Goal: Task Accomplishment & Management: Use online tool/utility

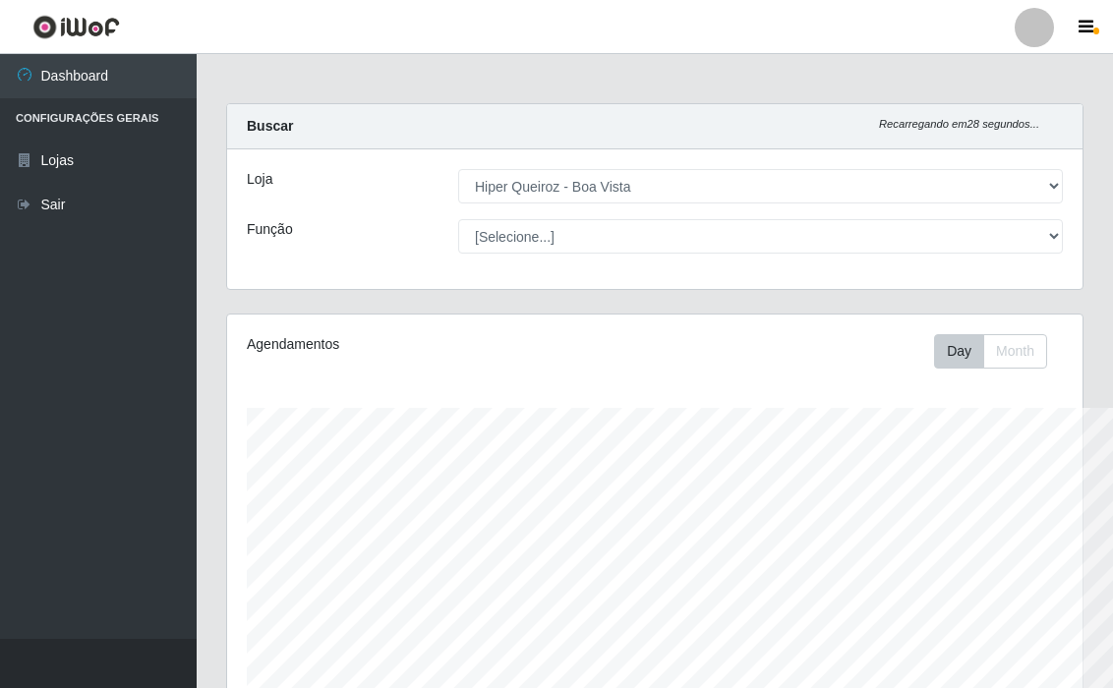
select select "514"
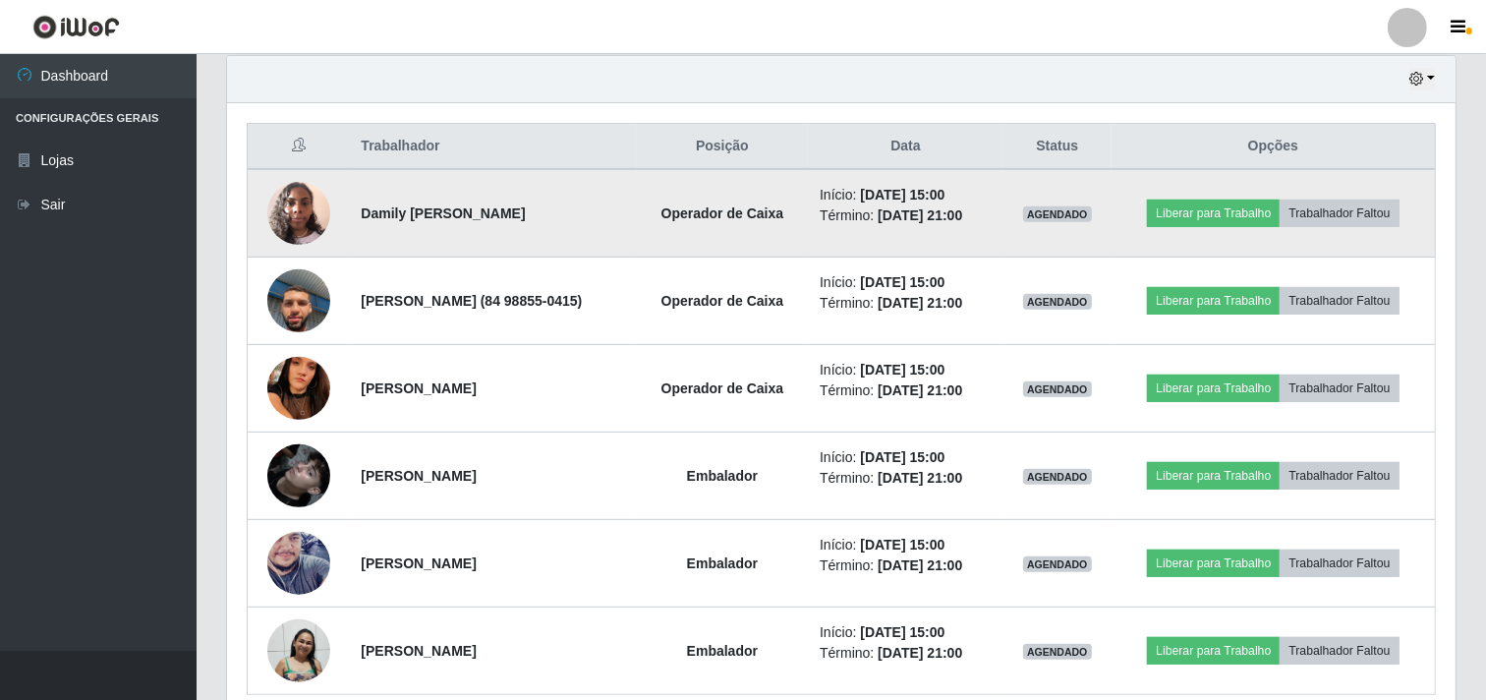
scroll to position [780, 0]
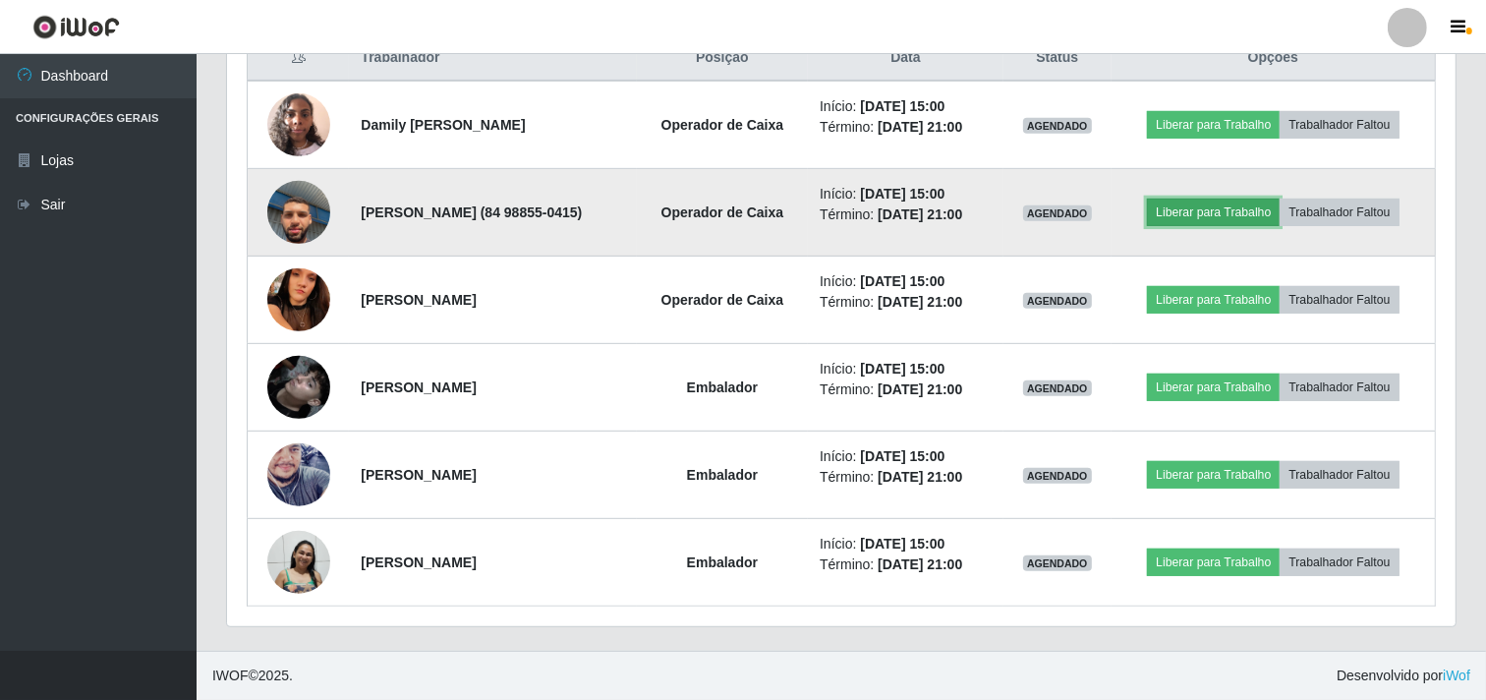
click at [1112, 203] on button "Liberar para Trabalho" at bounding box center [1213, 213] width 133 height 28
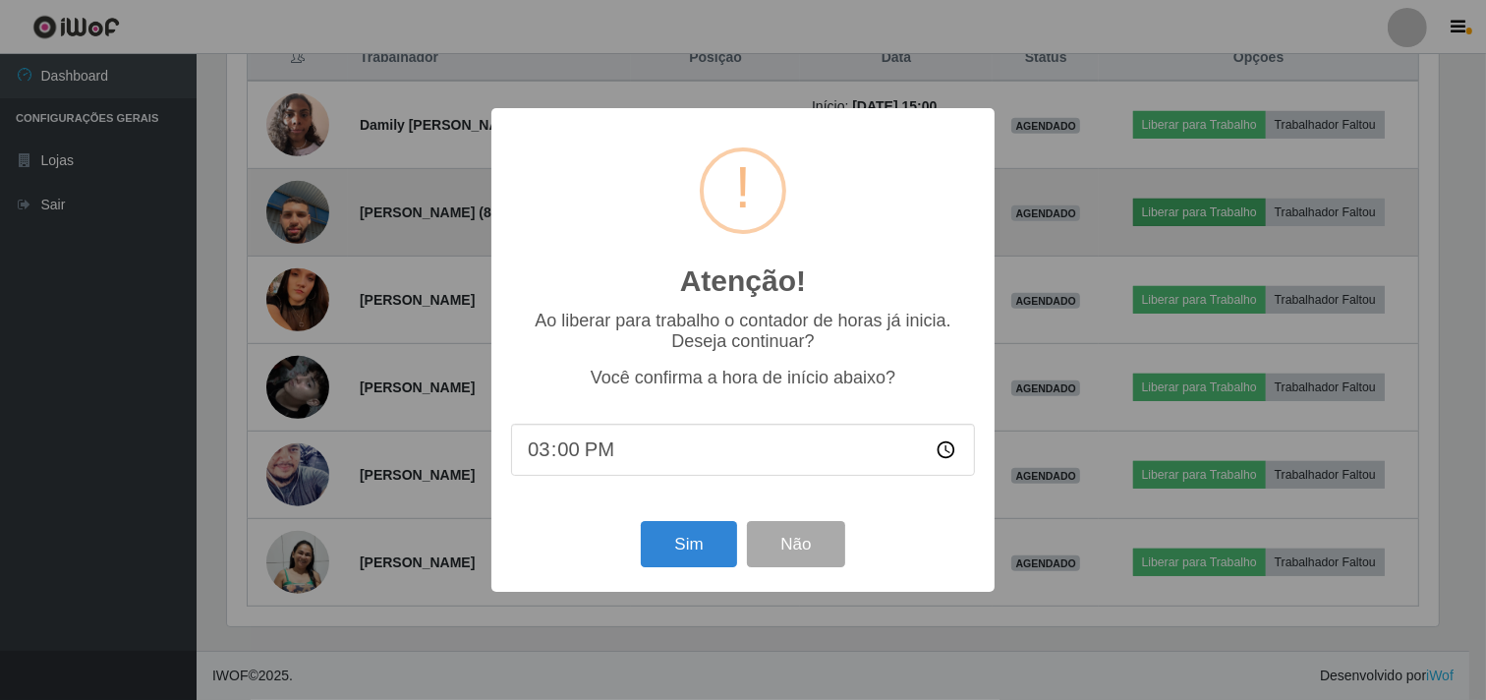
scroll to position [407, 1216]
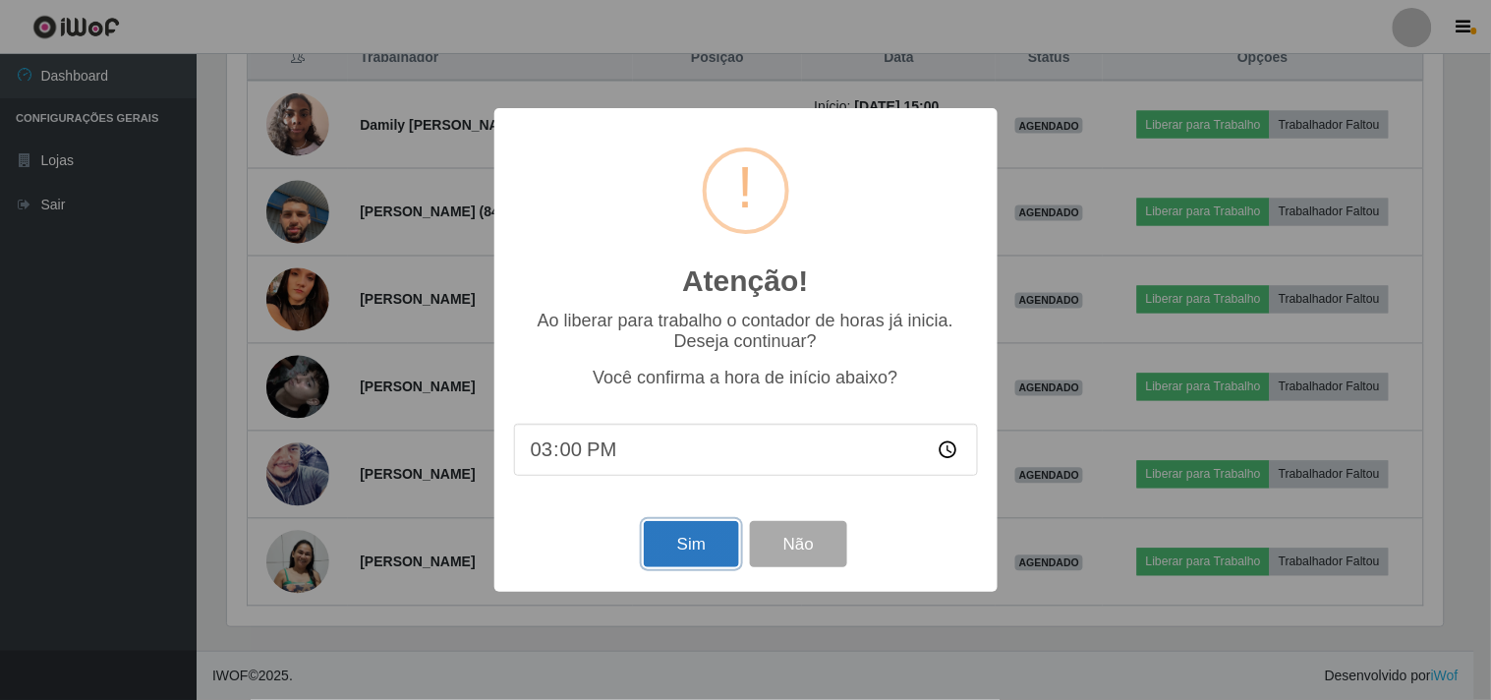
click at [721, 551] on button "Sim" at bounding box center [691, 544] width 95 height 46
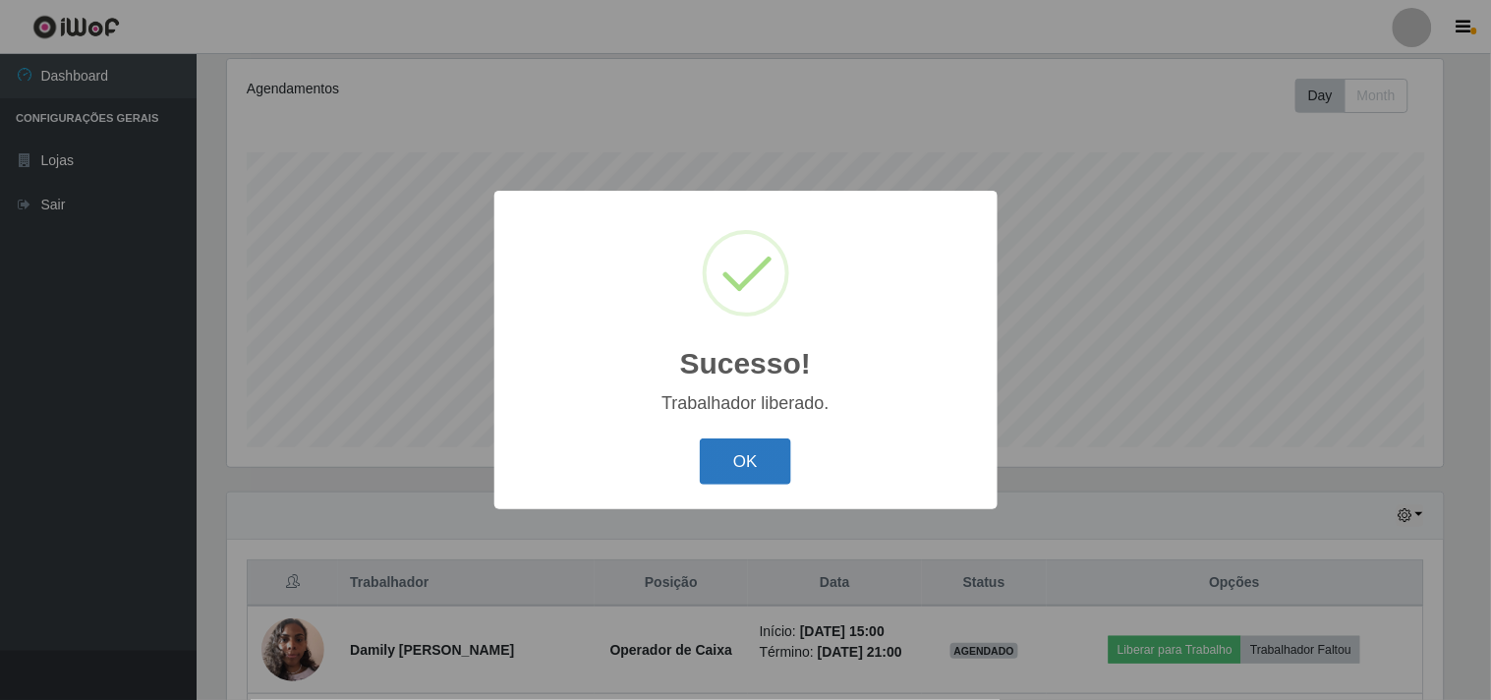
click at [718, 477] on button "OK" at bounding box center [745, 461] width 91 height 46
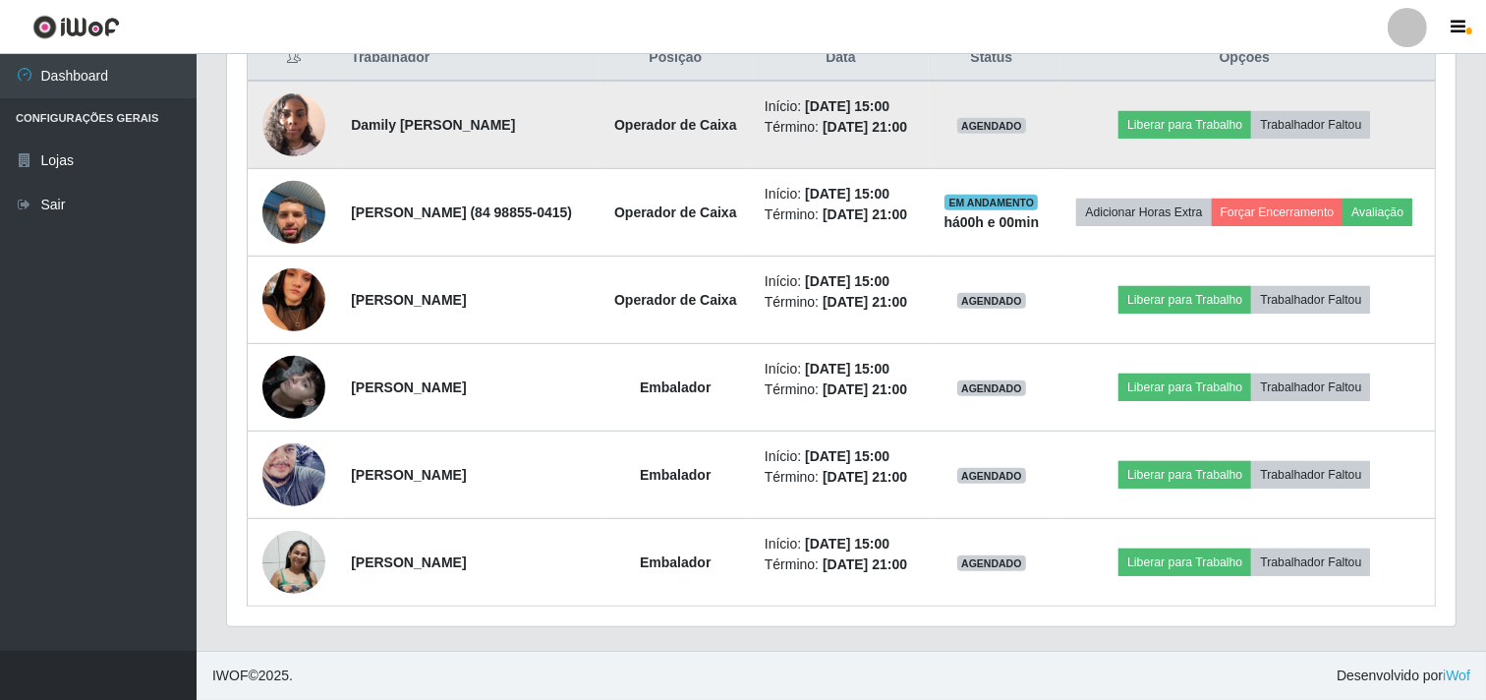
scroll to position [801, 0]
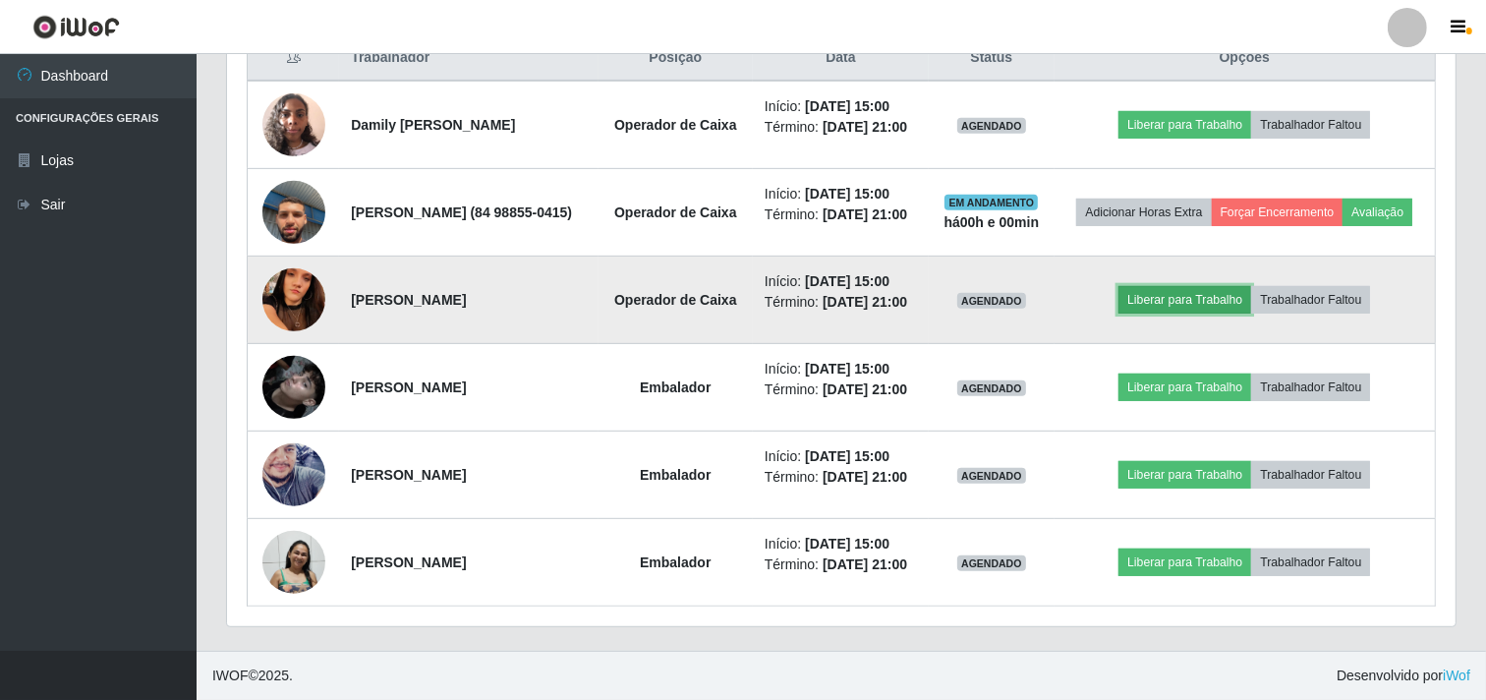
click at [1112, 310] on button "Liberar para Trabalho" at bounding box center [1185, 300] width 133 height 28
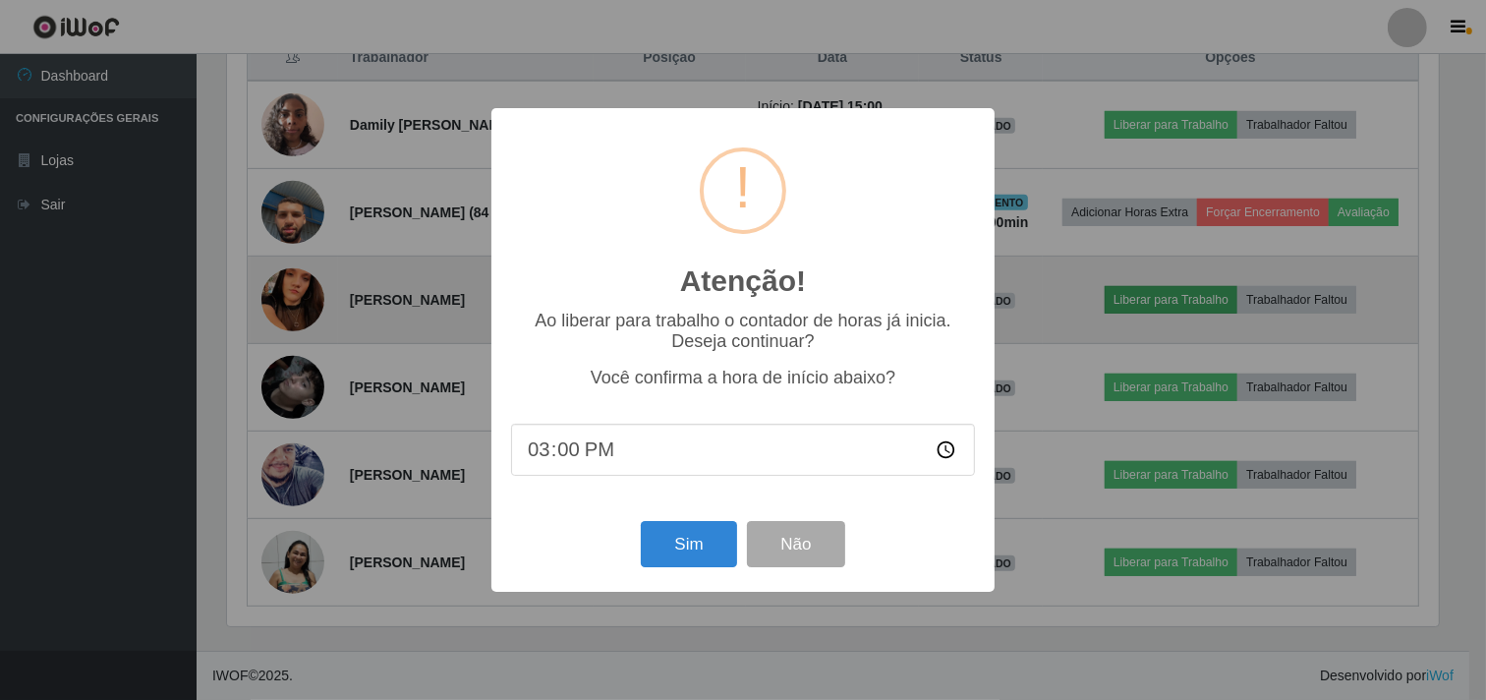
scroll to position [407, 1216]
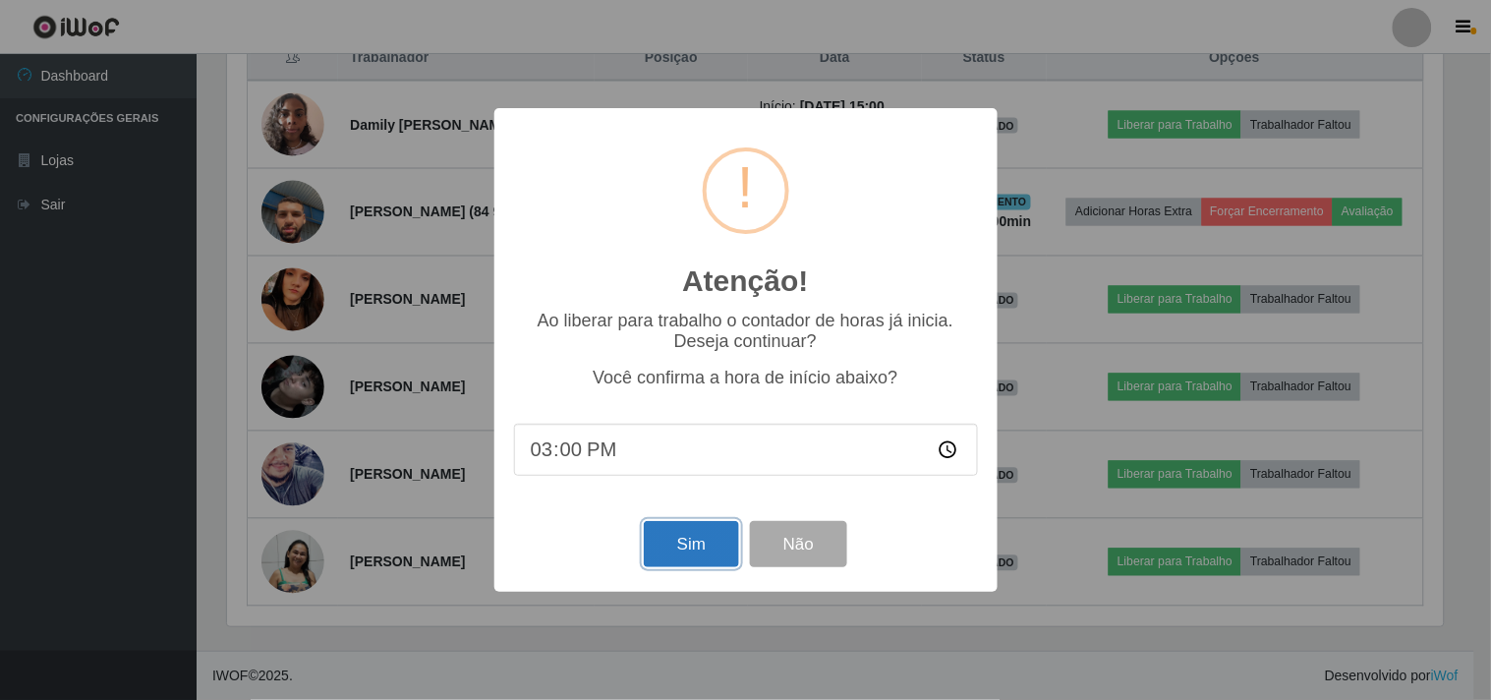
click at [688, 539] on button "Sim" at bounding box center [691, 544] width 95 height 46
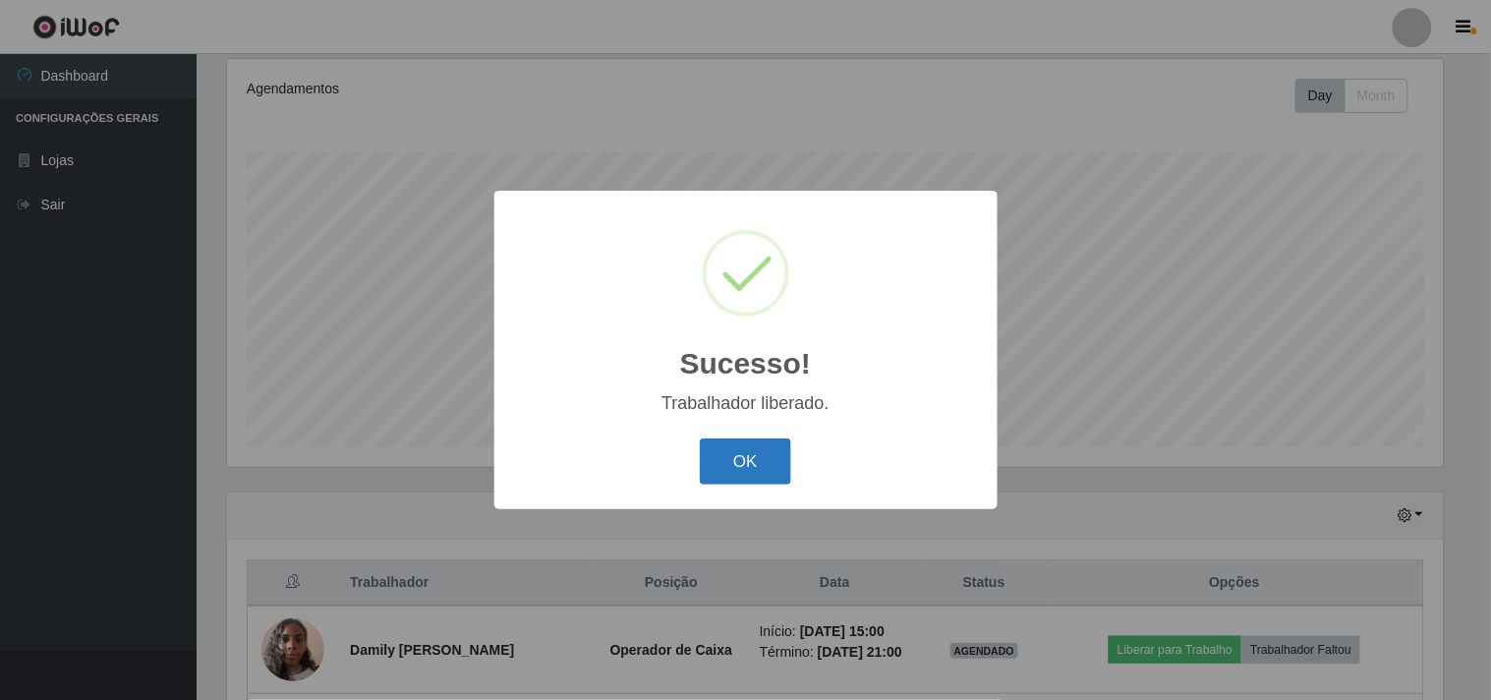
click at [737, 464] on button "OK" at bounding box center [745, 461] width 91 height 46
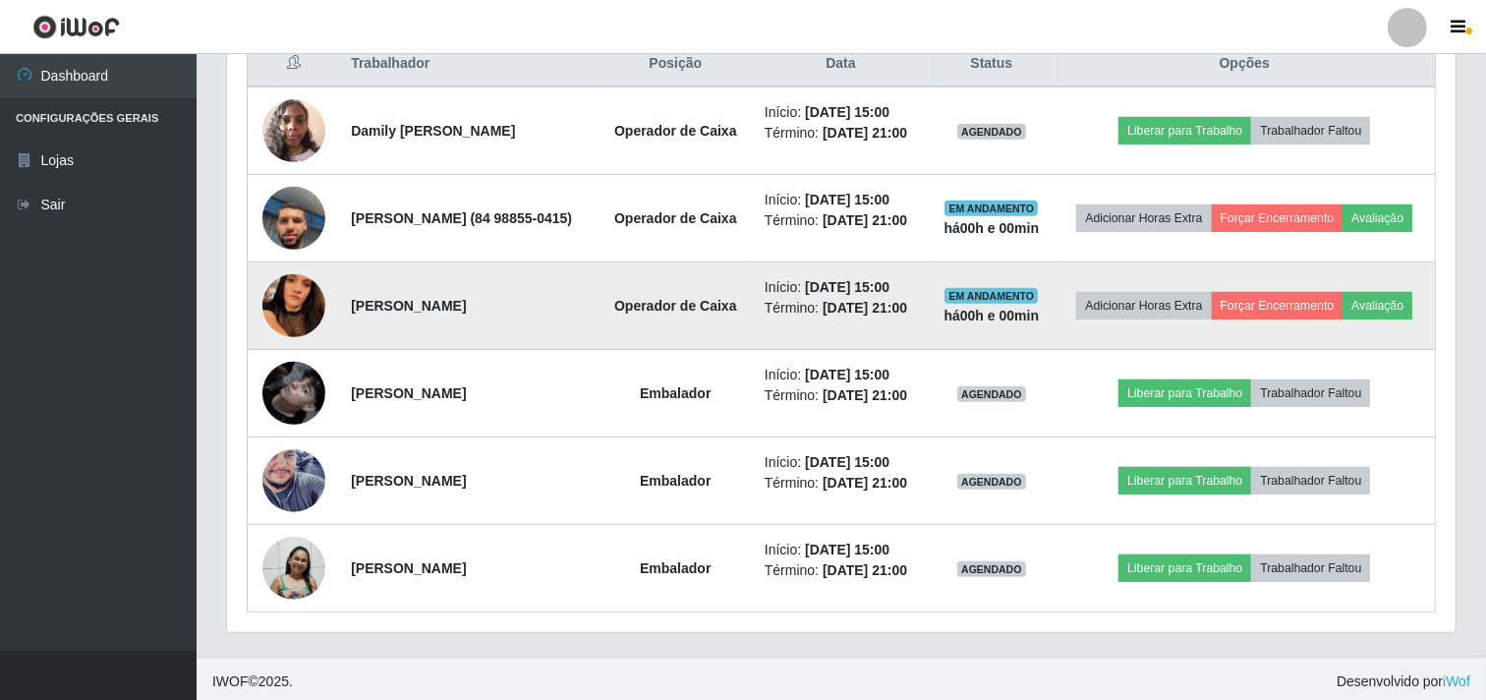
scroll to position [869, 0]
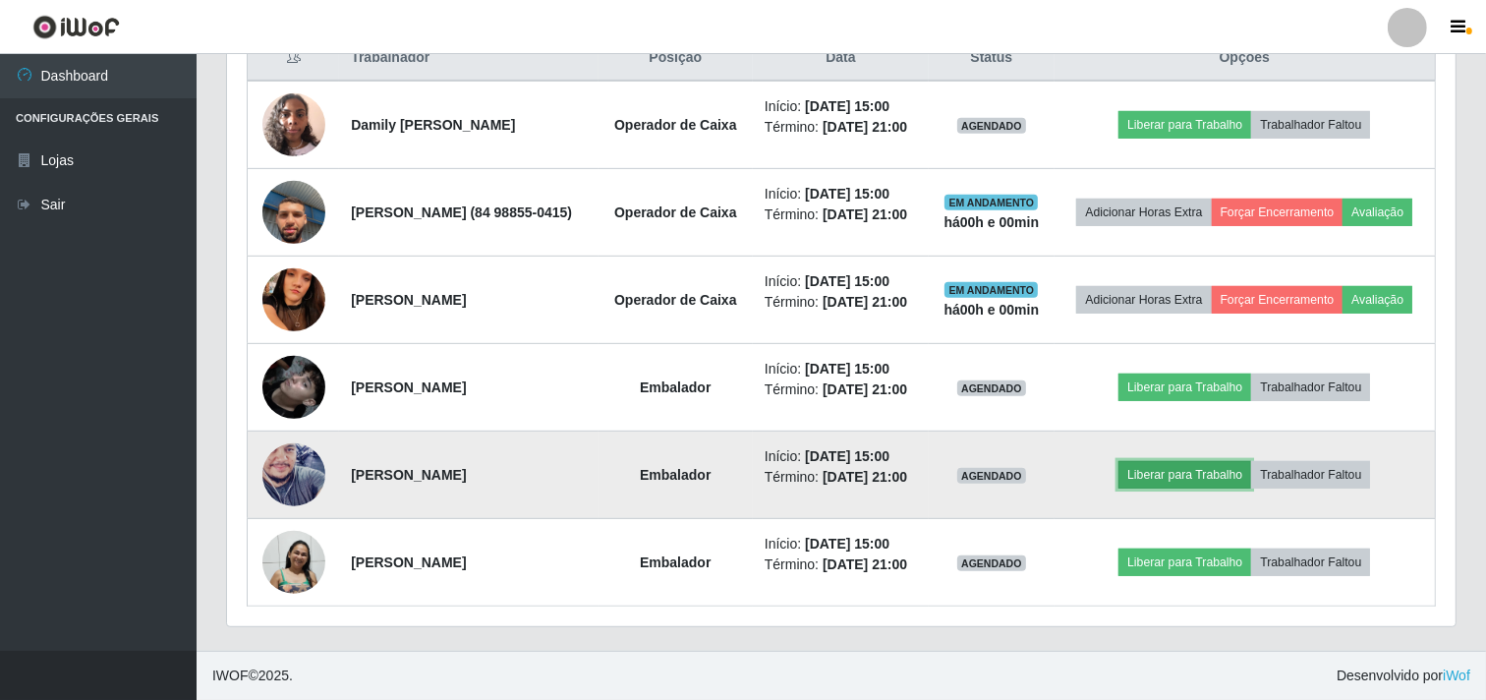
click at [1112, 461] on button "Liberar para Trabalho" at bounding box center [1185, 475] width 133 height 28
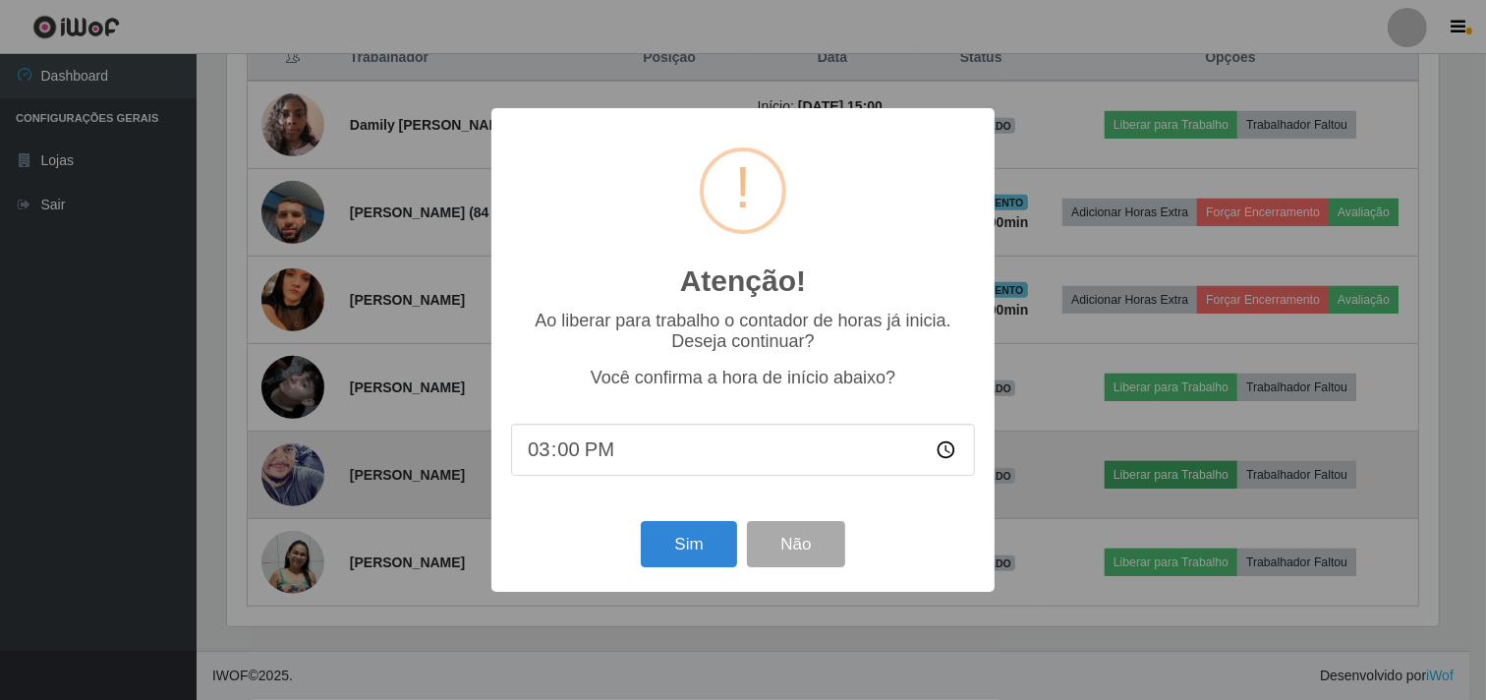
scroll to position [407, 1216]
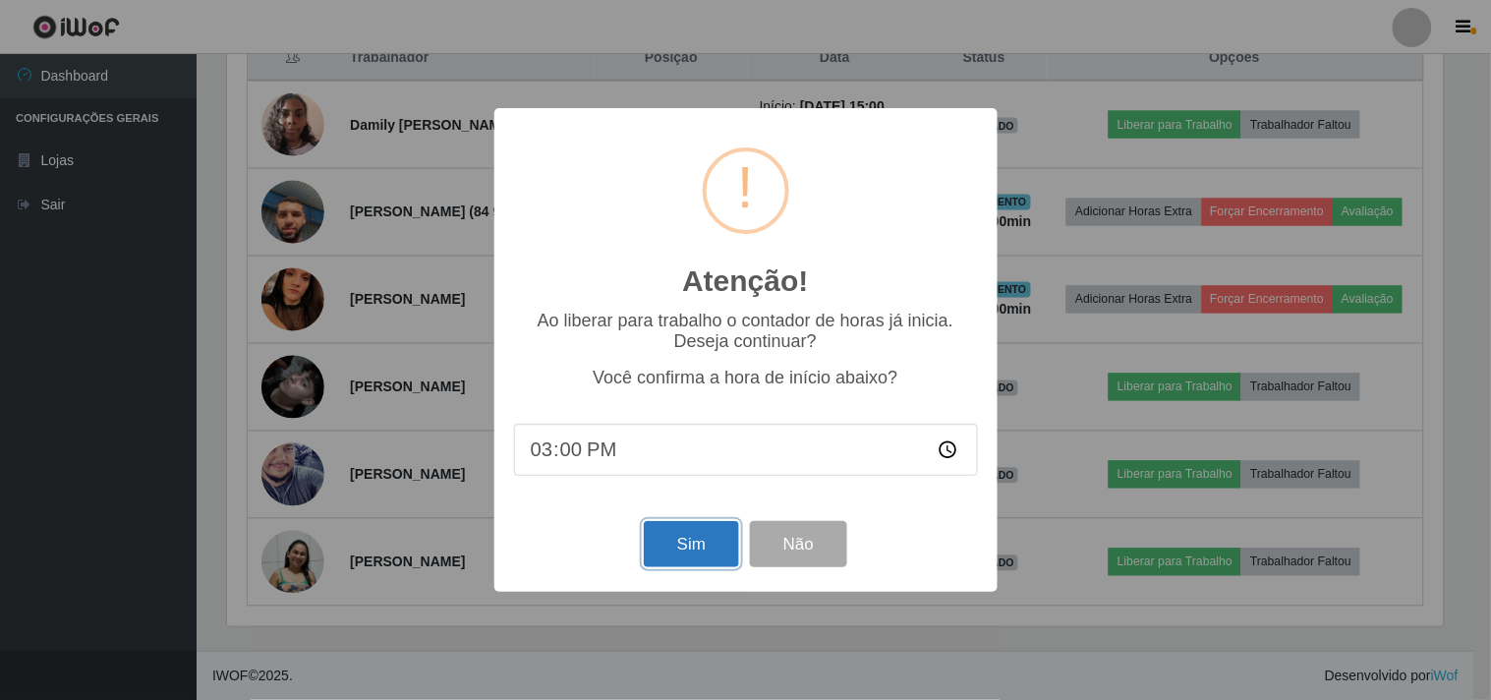
click at [692, 543] on button "Sim" at bounding box center [691, 544] width 95 height 46
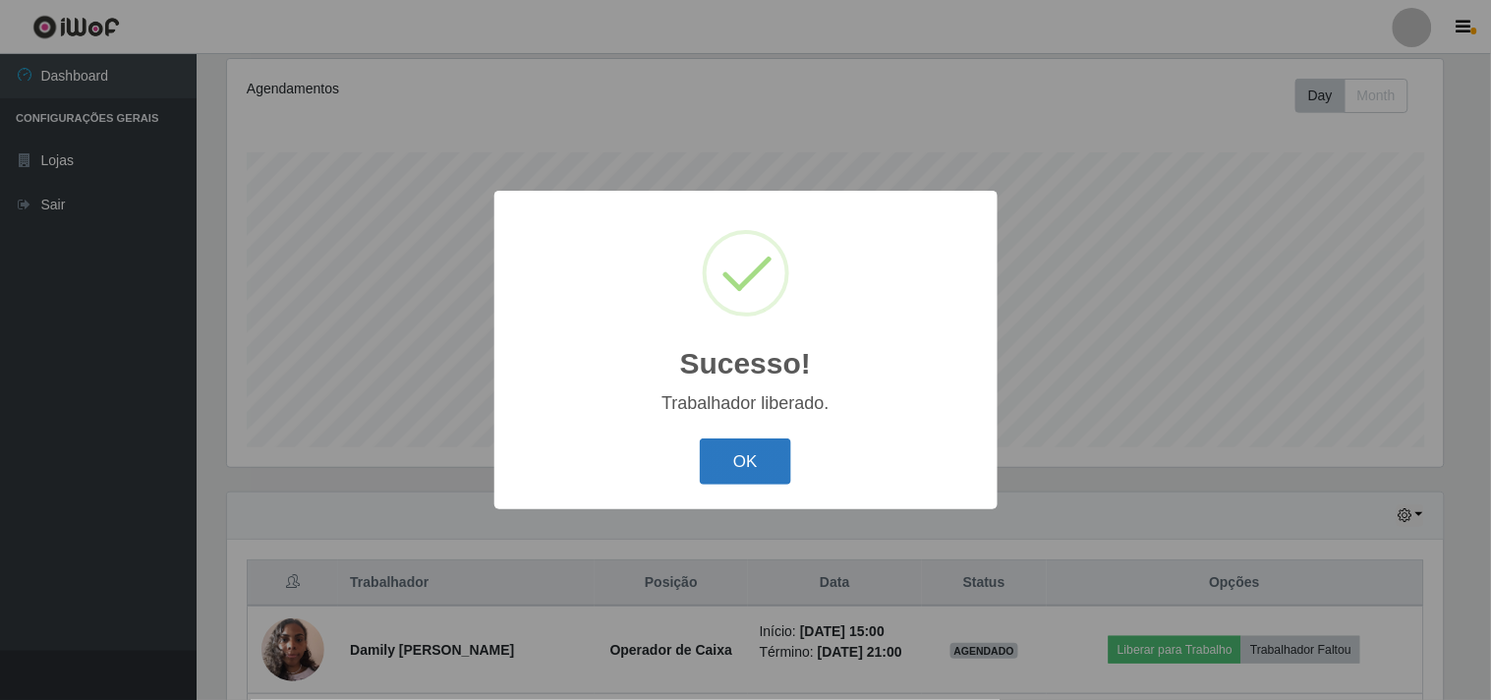
click at [760, 464] on button "OK" at bounding box center [745, 461] width 91 height 46
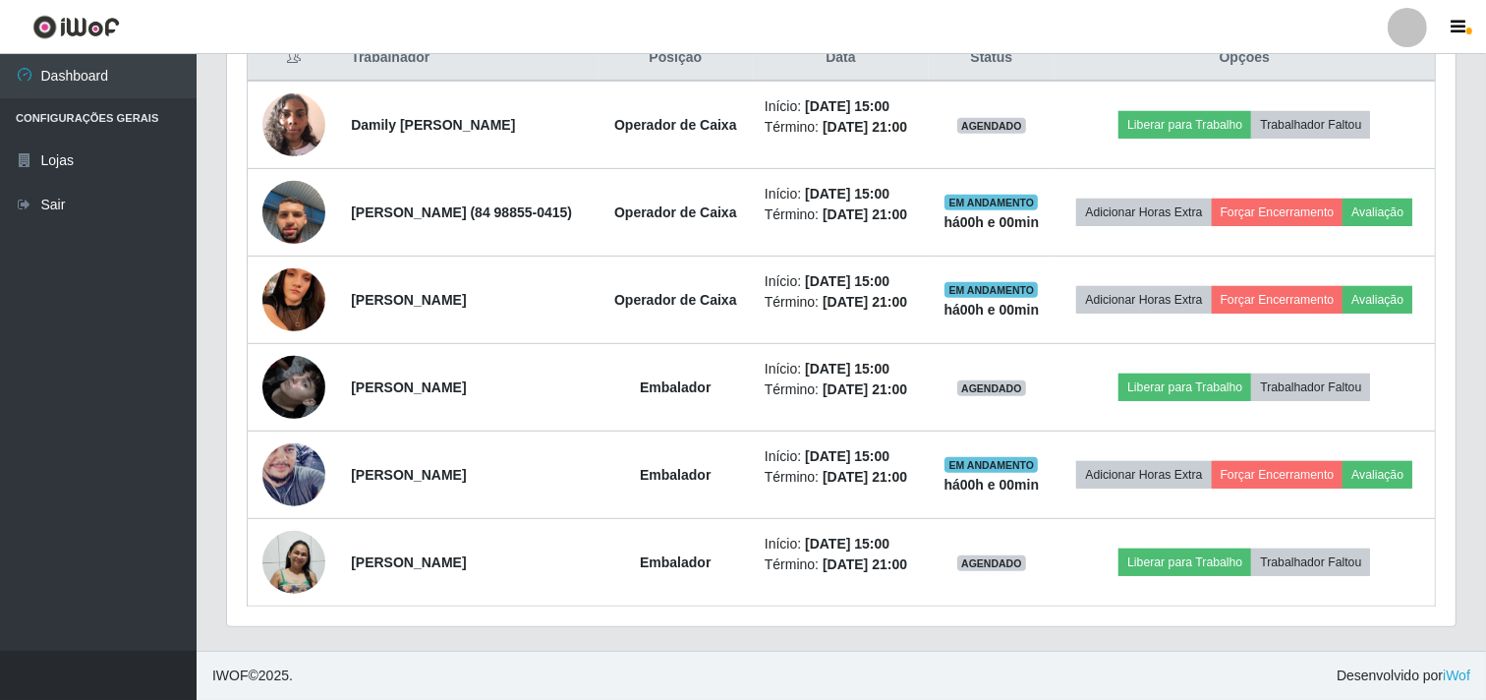
scroll to position [0, 0]
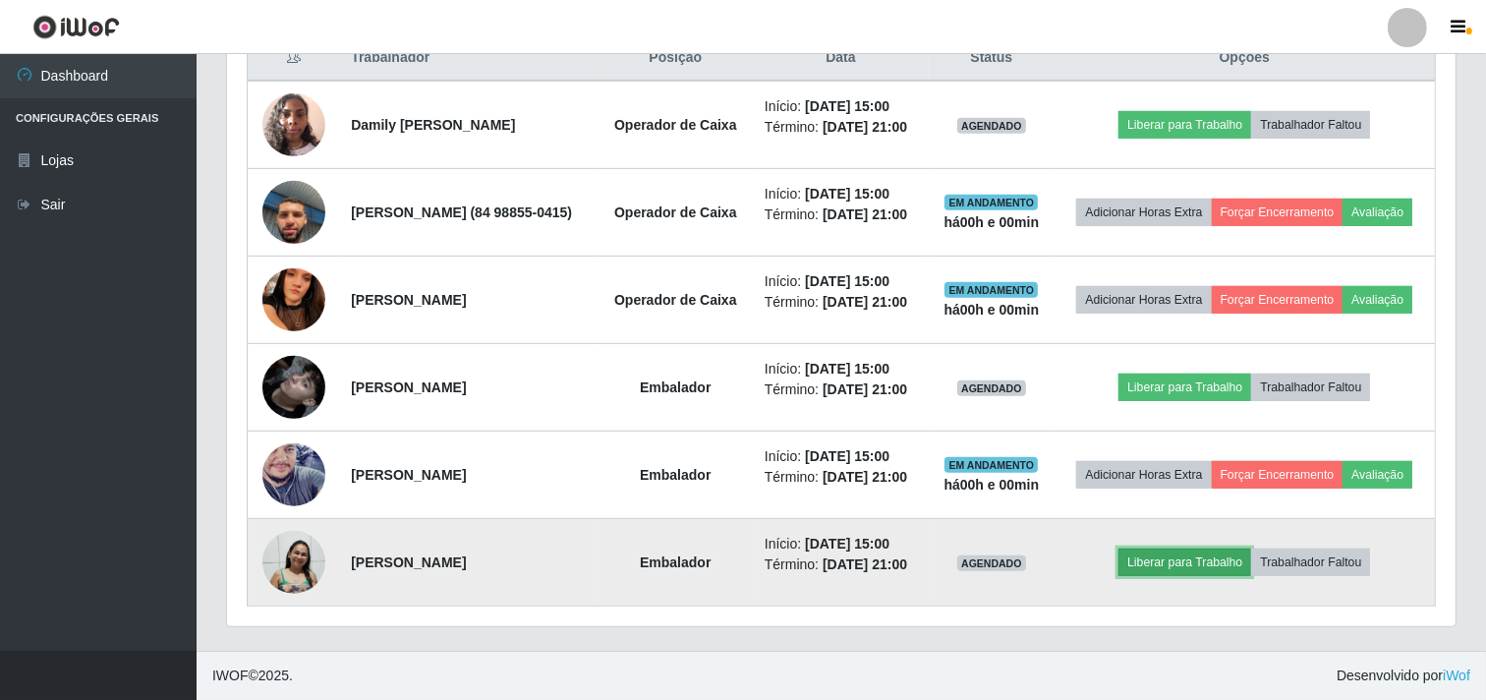
click at [1112, 557] on button "Liberar para Trabalho" at bounding box center [1185, 562] width 133 height 28
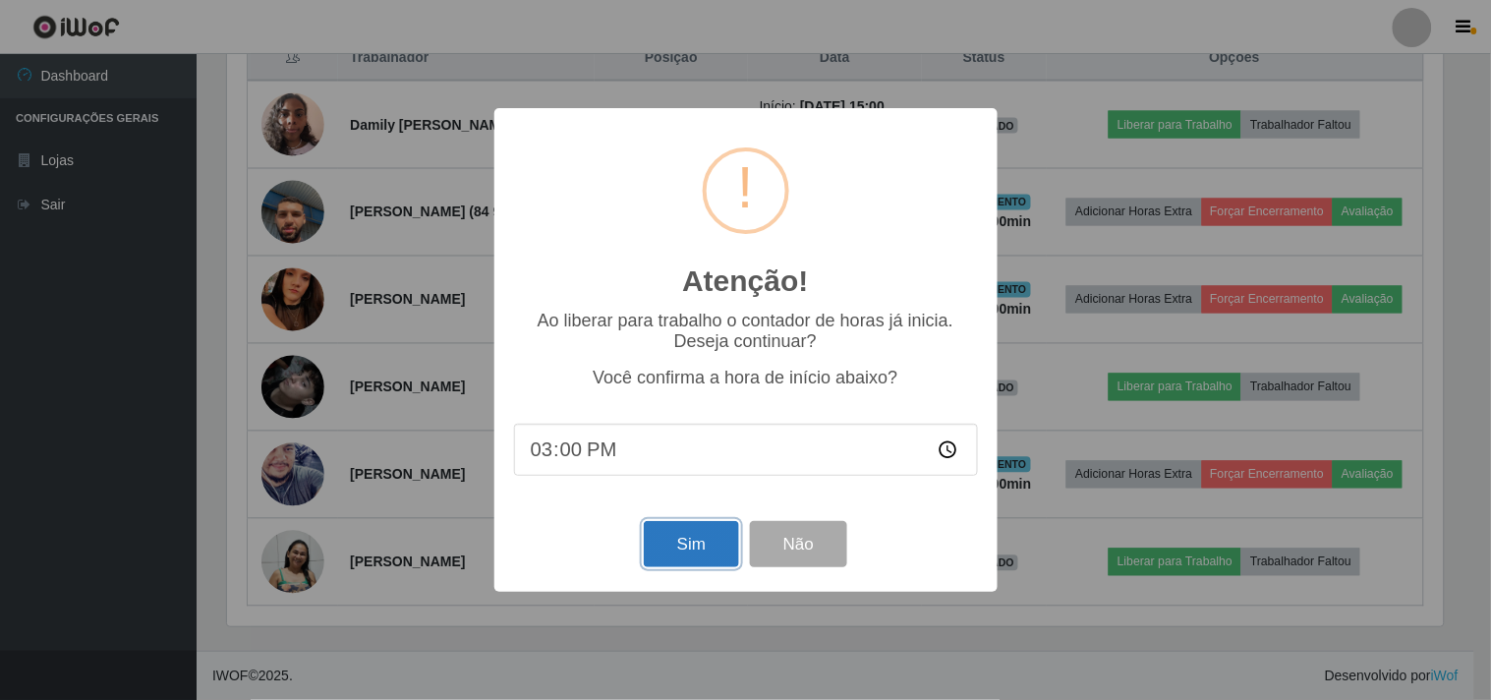
click at [710, 532] on button "Sim" at bounding box center [691, 544] width 95 height 46
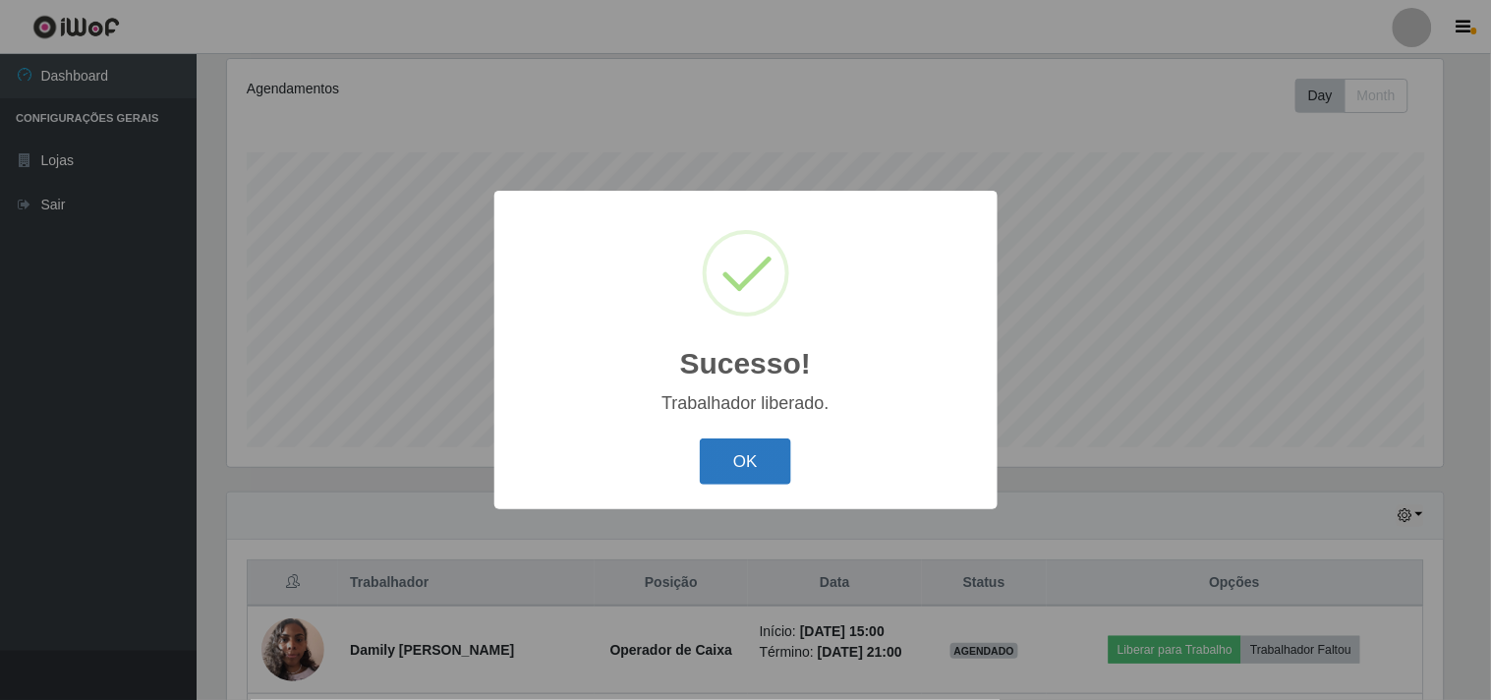
click at [765, 479] on button "OK" at bounding box center [745, 461] width 91 height 46
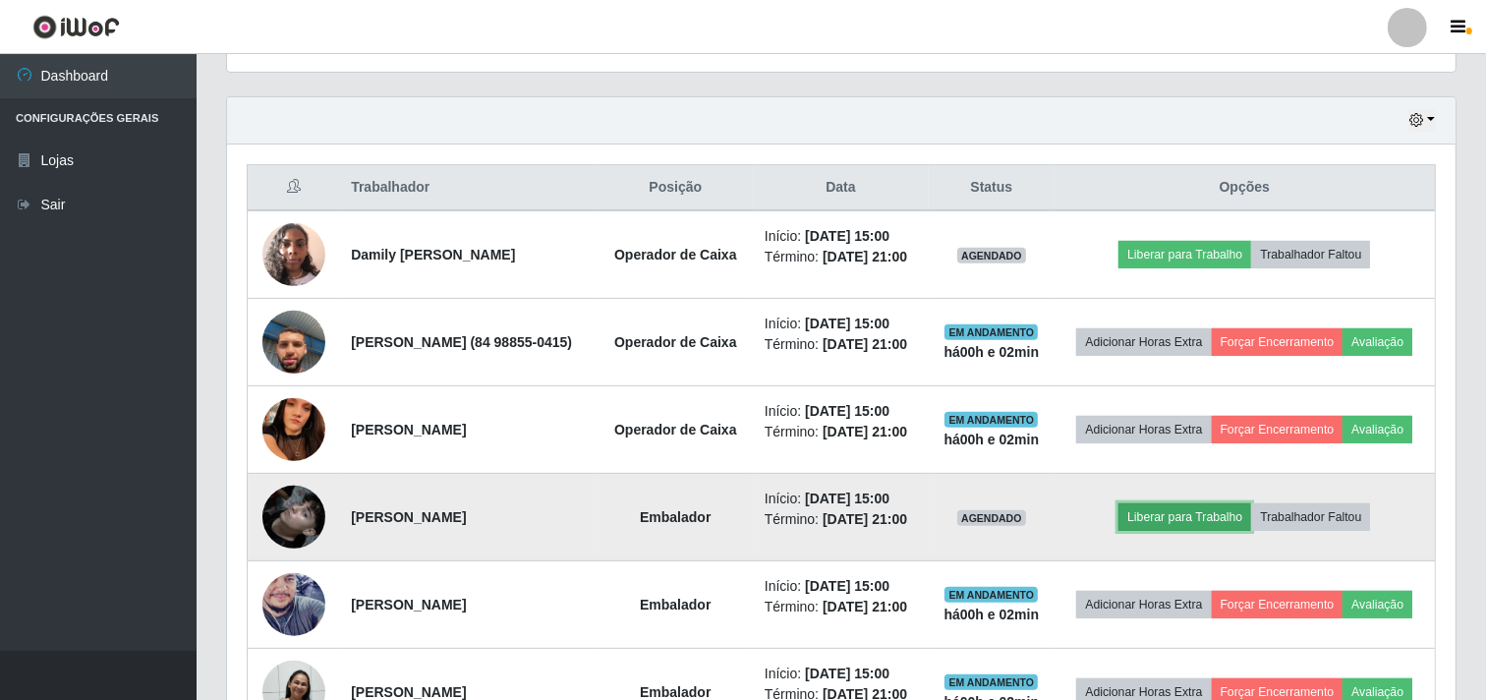
click at [1112, 531] on button "Liberar para Trabalho" at bounding box center [1185, 517] width 133 height 28
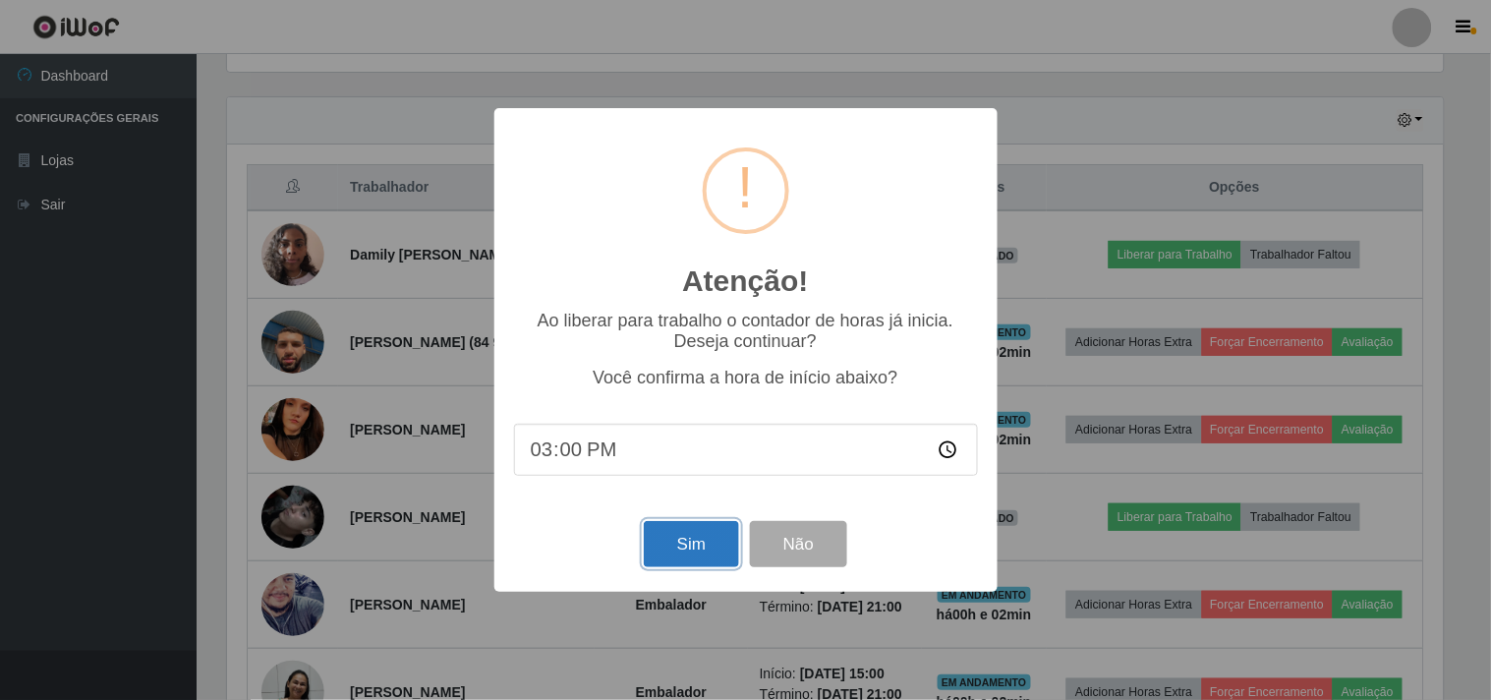
click at [715, 556] on button "Sim" at bounding box center [691, 544] width 95 height 46
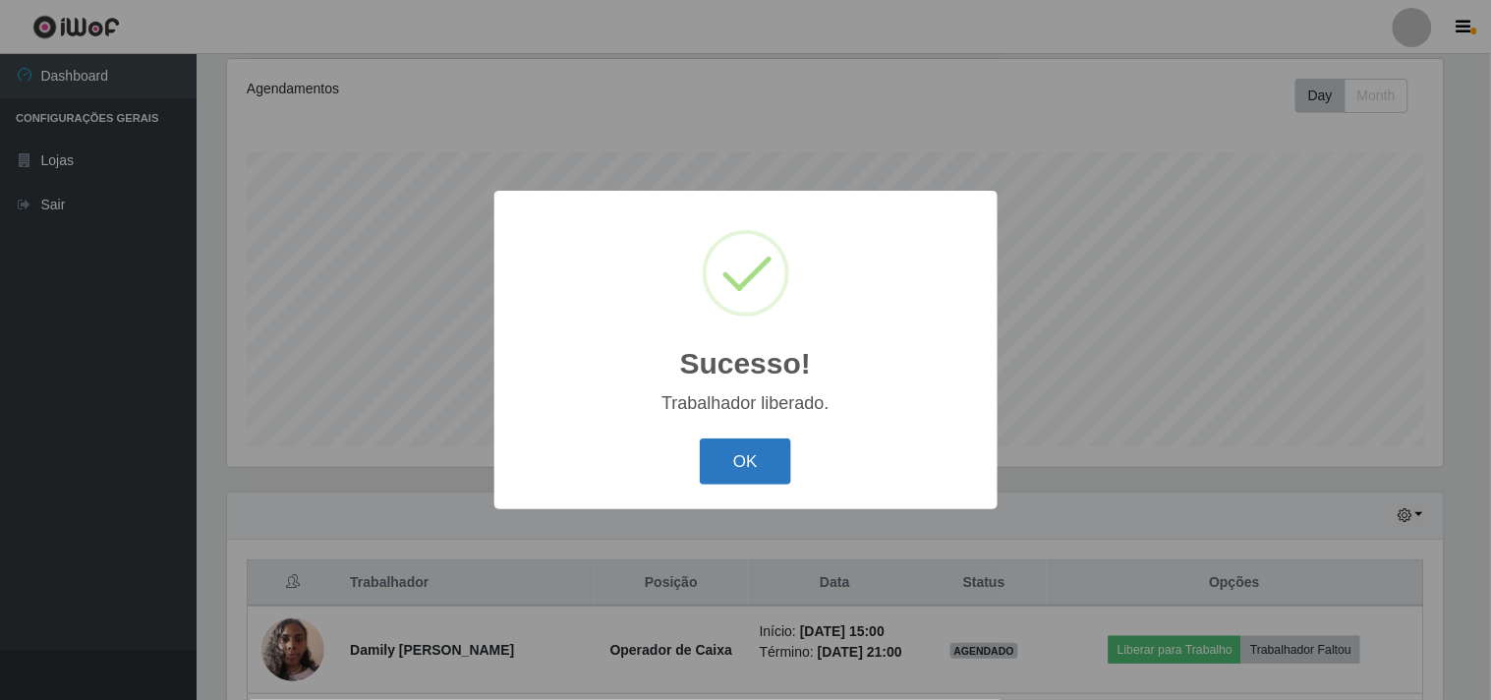
click at [755, 456] on button "OK" at bounding box center [745, 461] width 91 height 46
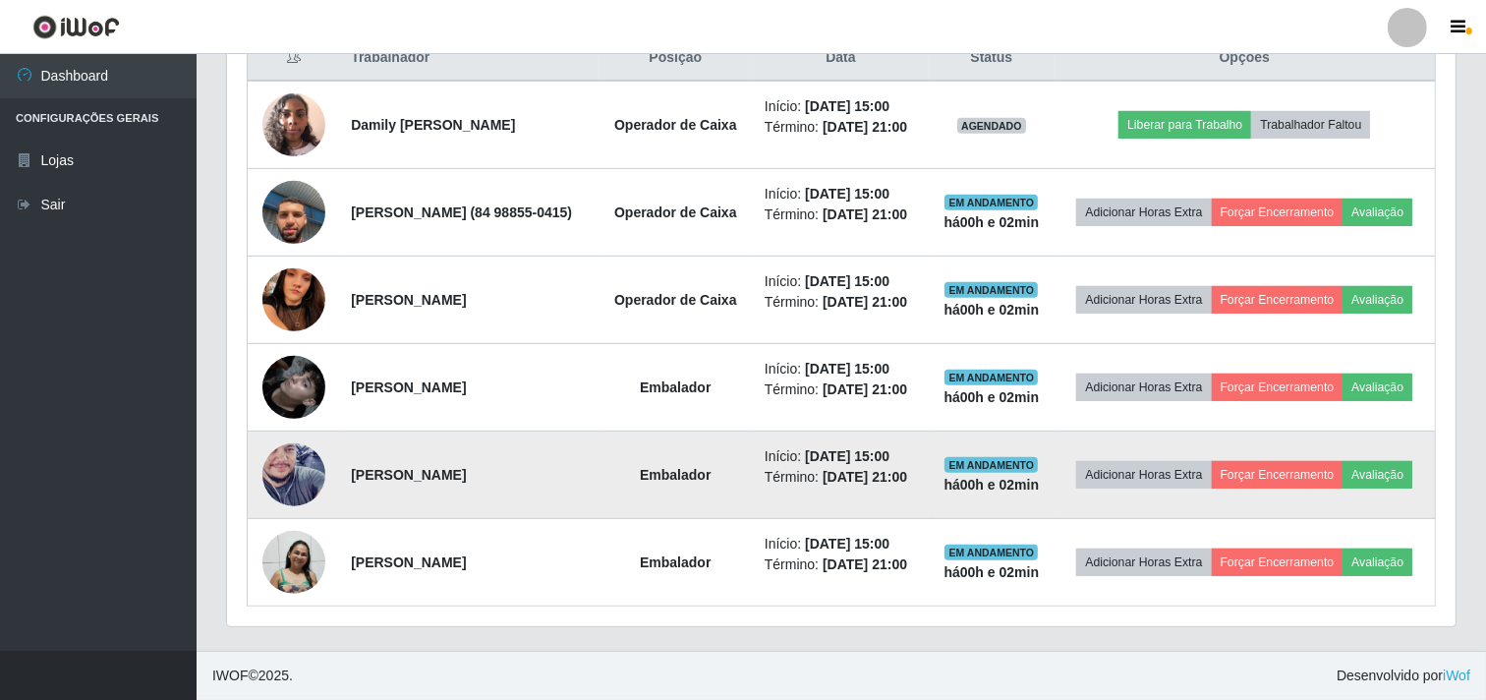
scroll to position [869, 0]
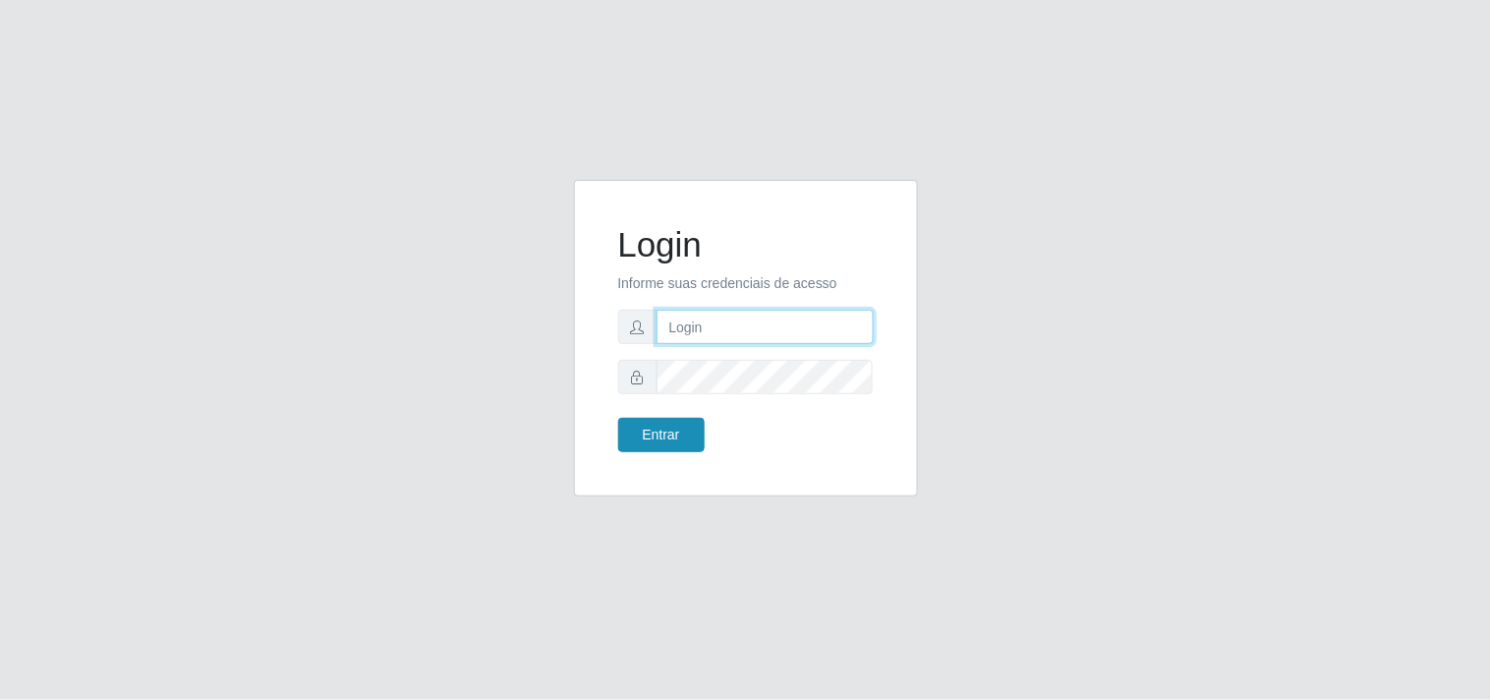
type input "[EMAIL_ADDRESS][DOMAIN_NAME]"
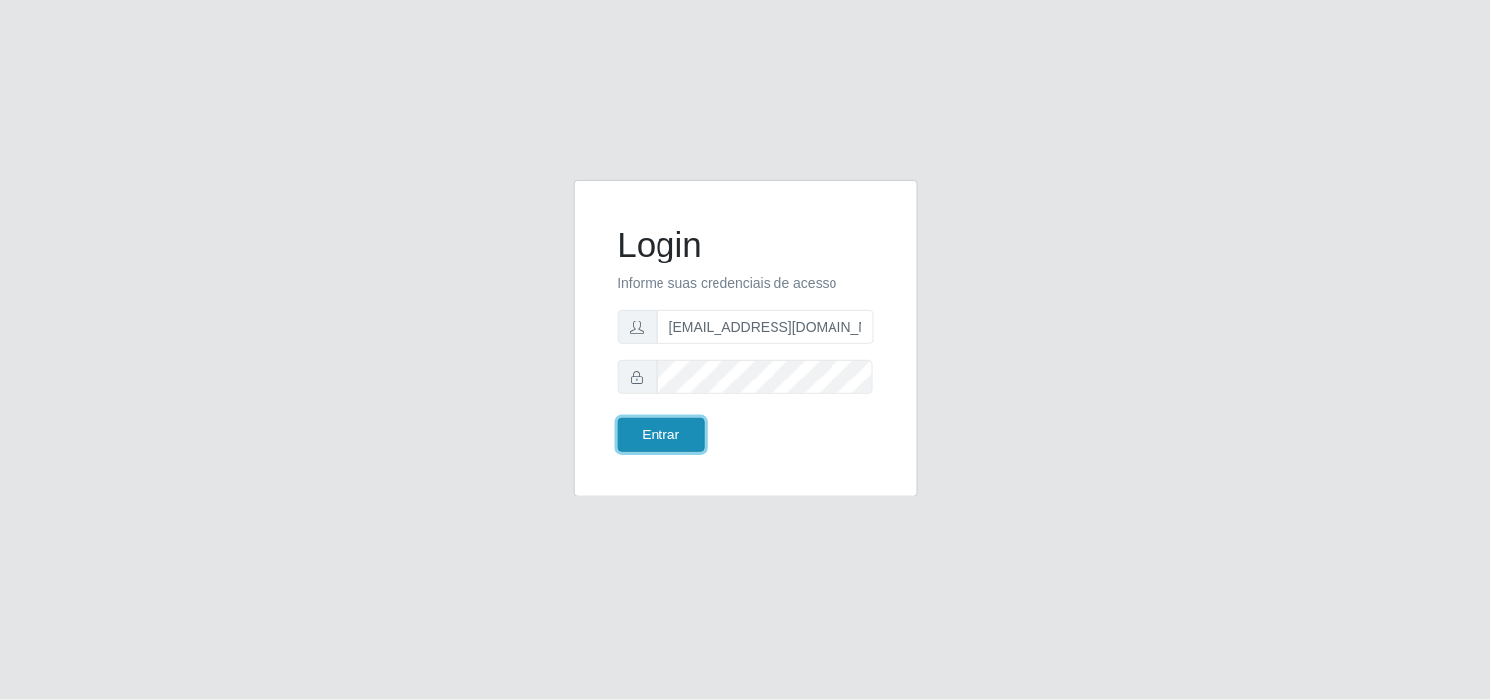
click at [652, 436] on button "Entrar" at bounding box center [661, 435] width 87 height 34
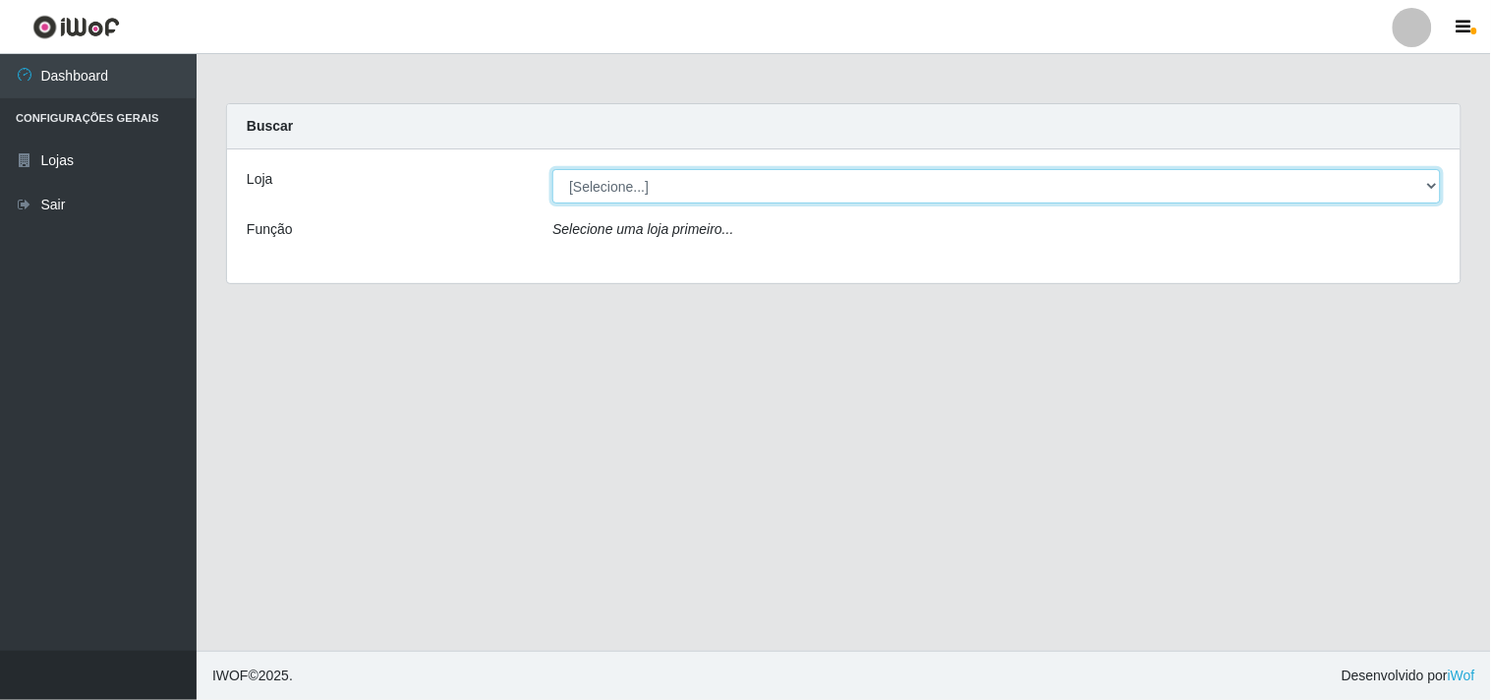
click at [927, 187] on select "[Selecione...] Hiper Queiroz - Boa Vista" at bounding box center [996, 186] width 889 height 34
select select "514"
click at [552, 169] on select "[Selecione...] Hiper Queiroz - Boa Vista" at bounding box center [996, 186] width 889 height 34
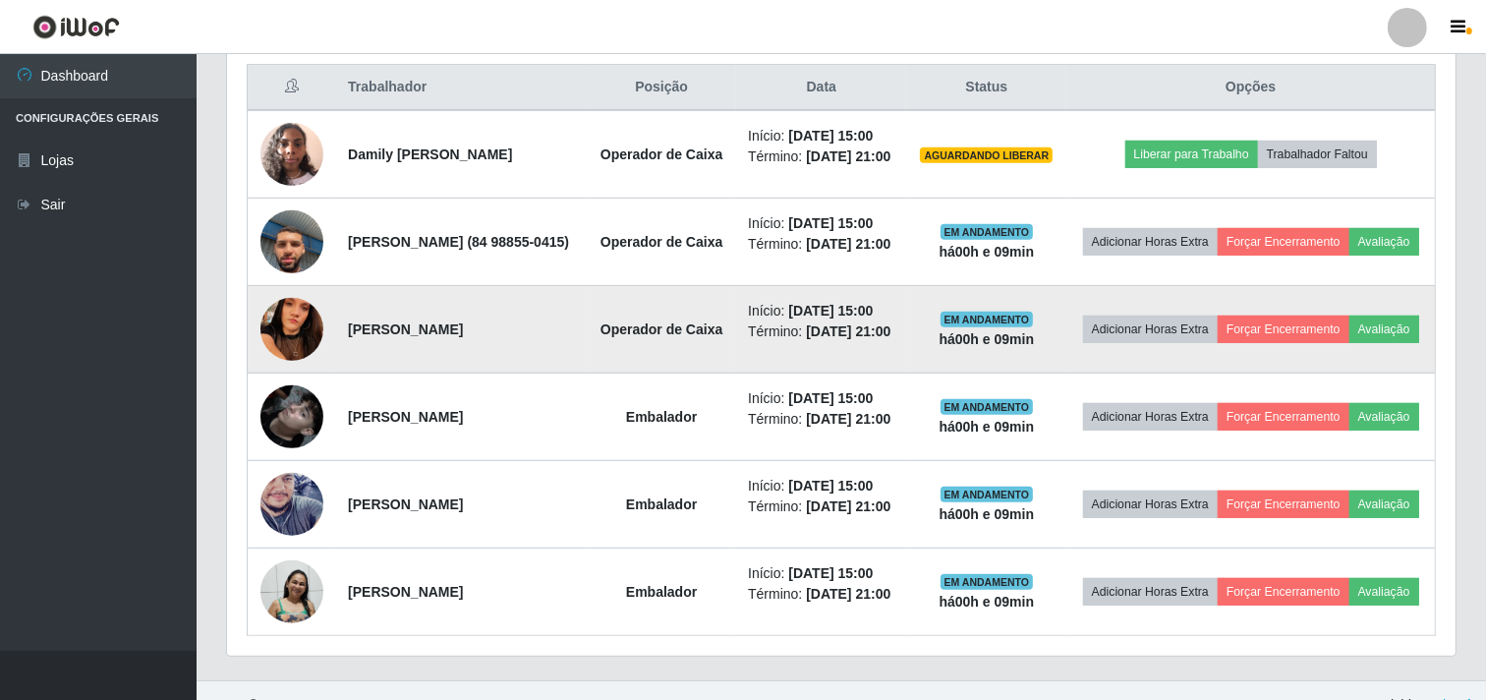
scroll to position [542, 0]
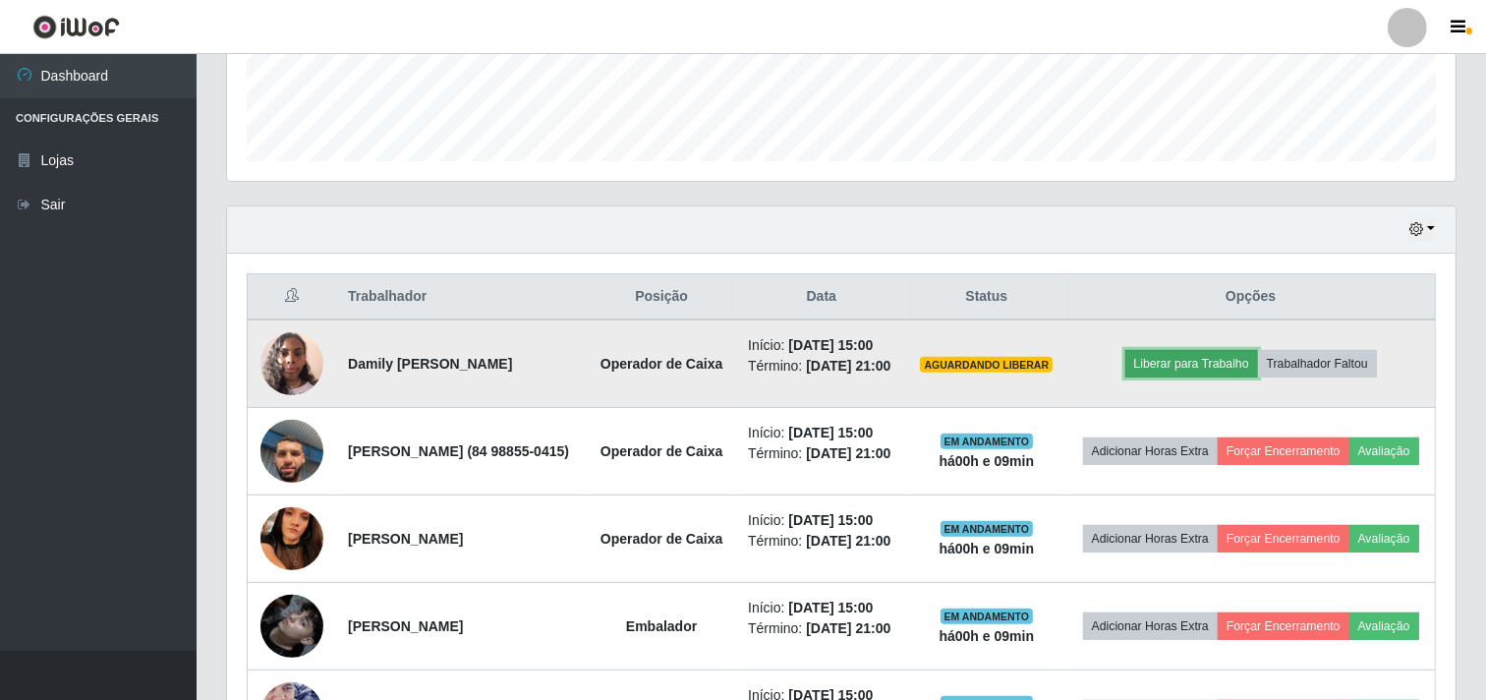
click at [1191, 365] on button "Liberar para Trabalho" at bounding box center [1191, 364] width 133 height 28
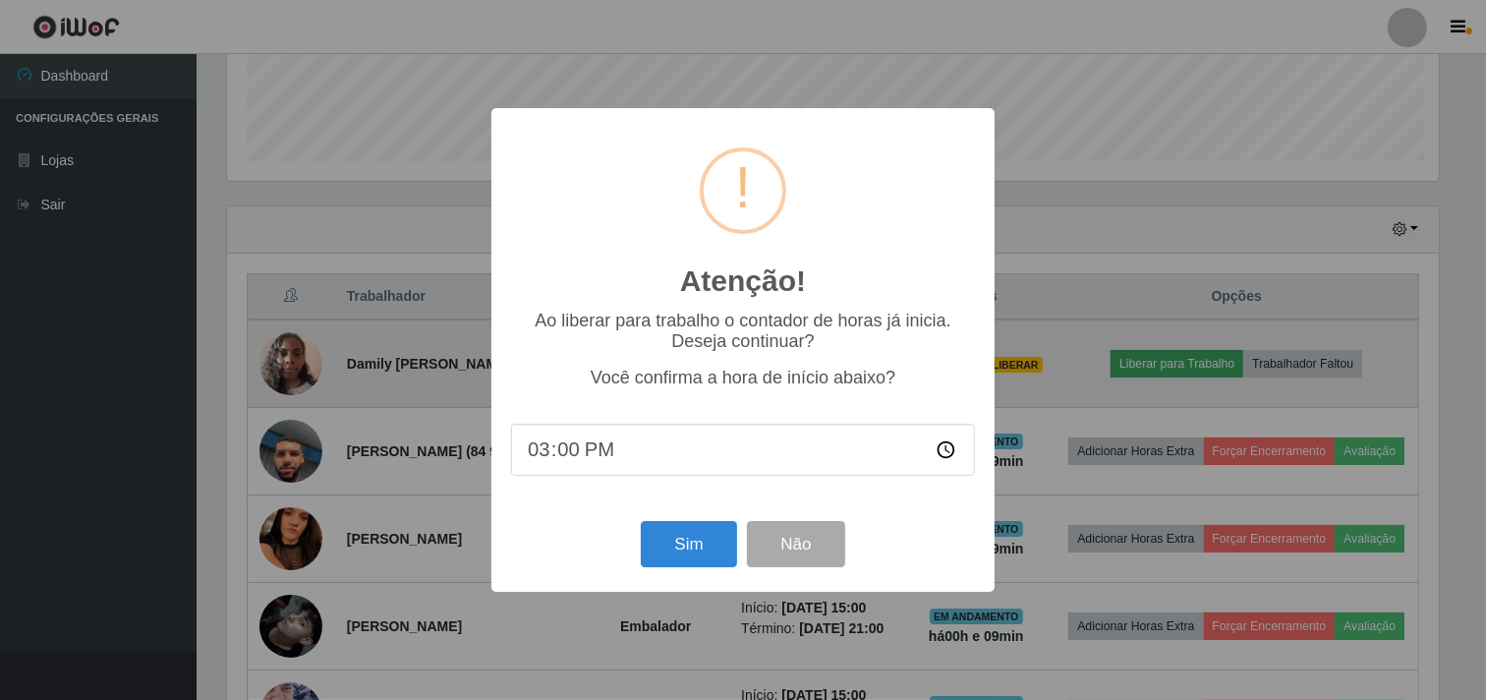
scroll to position [407, 1216]
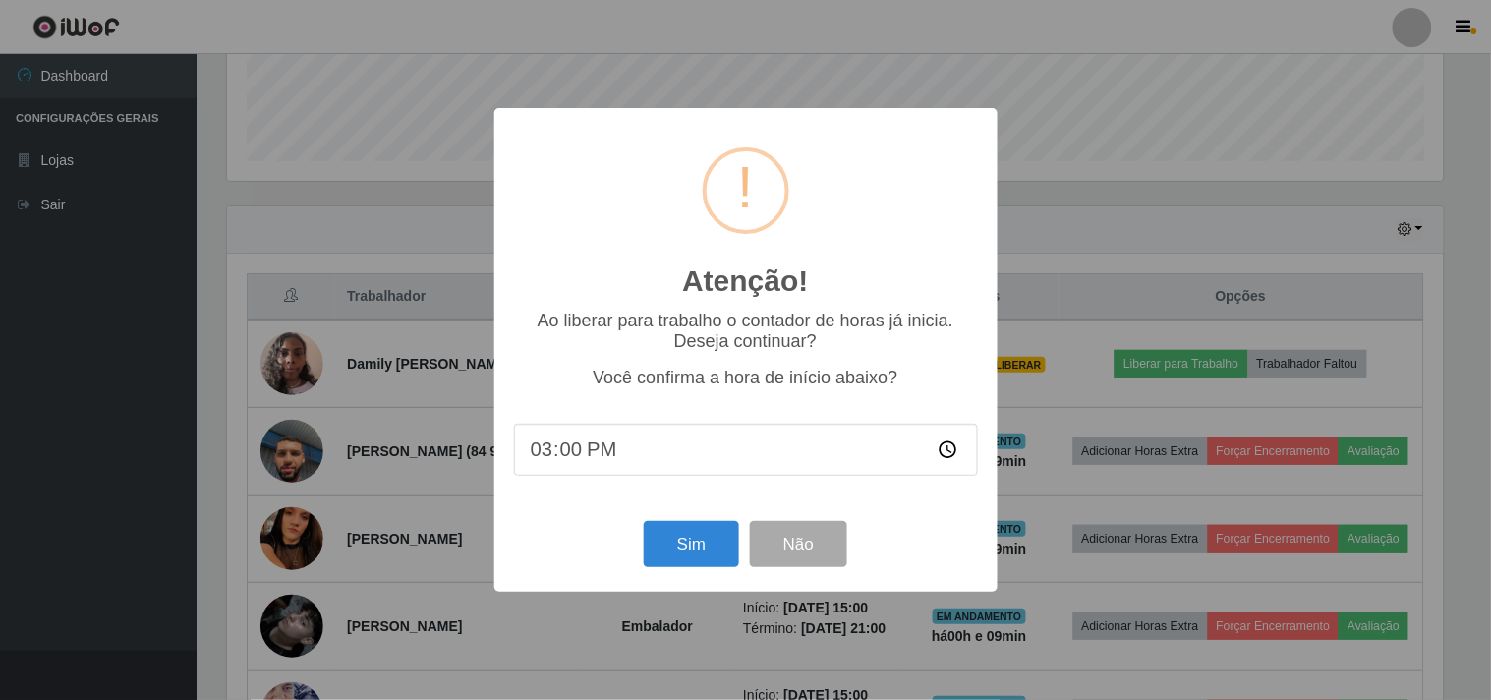
type input "15:09"
click at [680, 535] on button "Sim" at bounding box center [691, 544] width 95 height 46
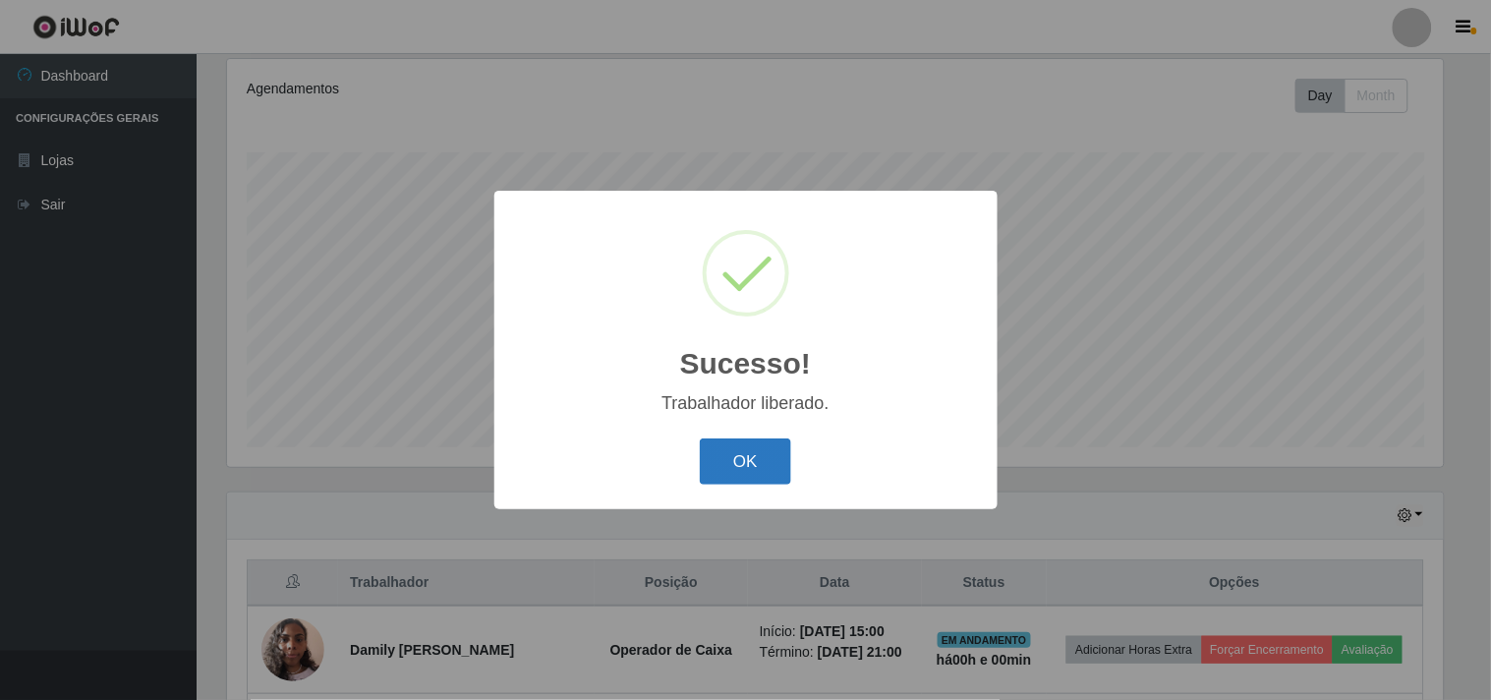
click at [733, 468] on button "OK" at bounding box center [745, 461] width 91 height 46
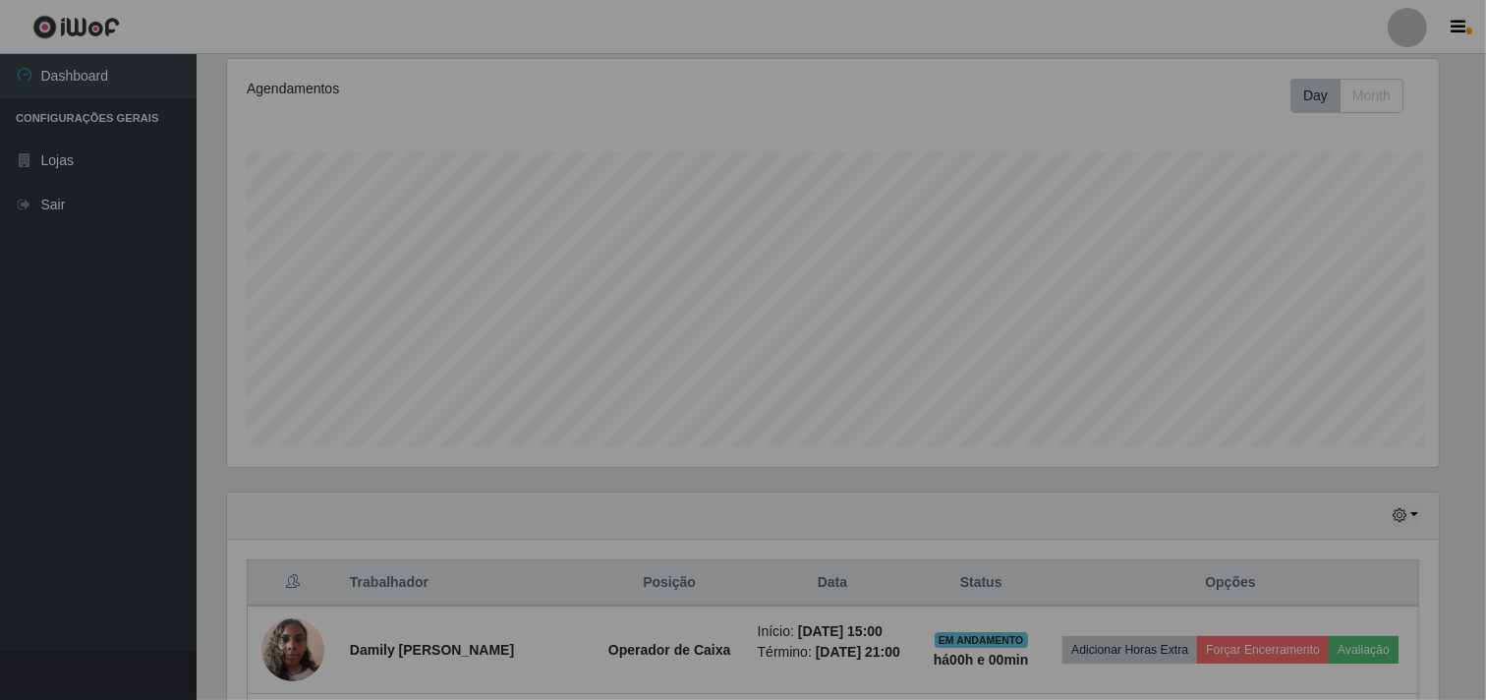
scroll to position [407, 1229]
